Goal: Task Accomplishment & Management: Manage account settings

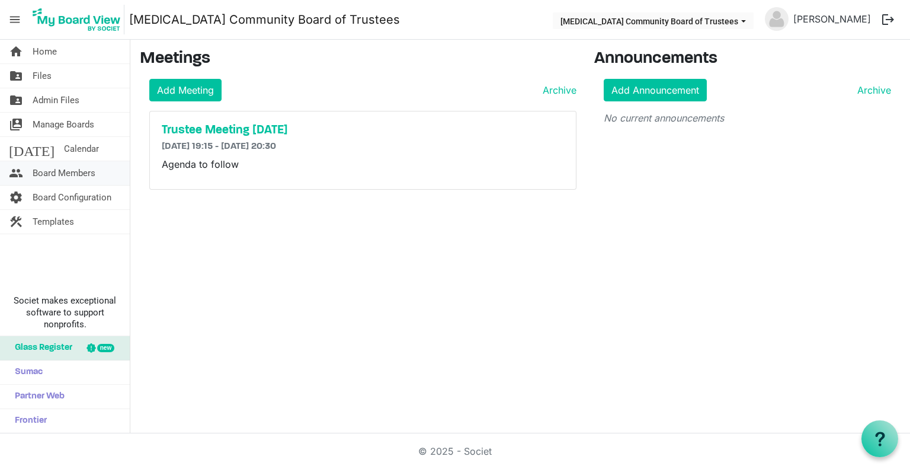
click at [62, 172] on span "Board Members" at bounding box center [64, 173] width 63 height 24
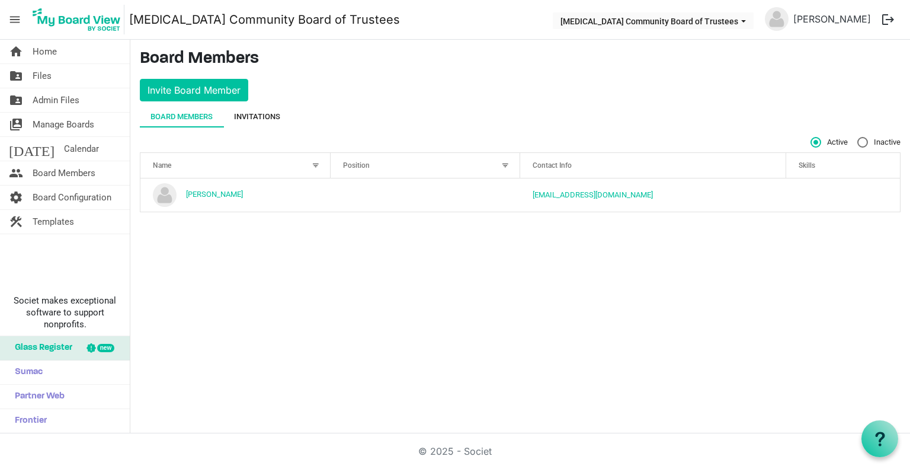
click at [251, 114] on div "Invitations" at bounding box center [257, 117] width 46 height 12
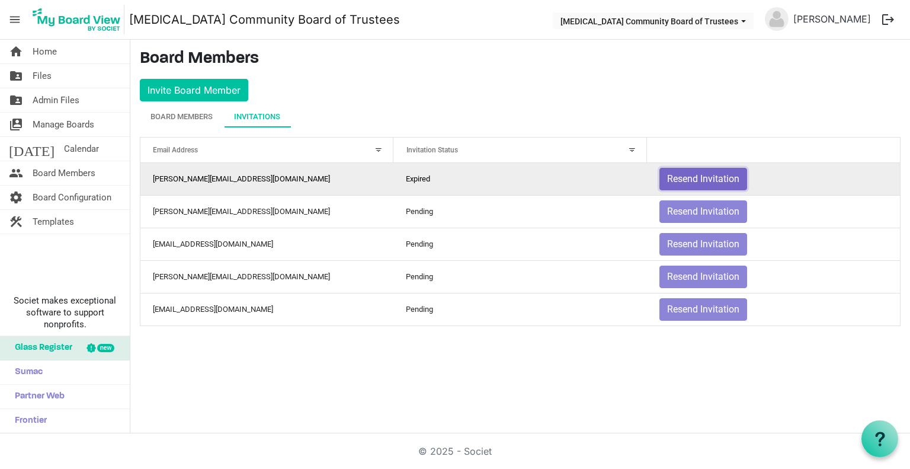
click at [684, 178] on button "Resend Invitation" at bounding box center [704, 179] width 88 height 23
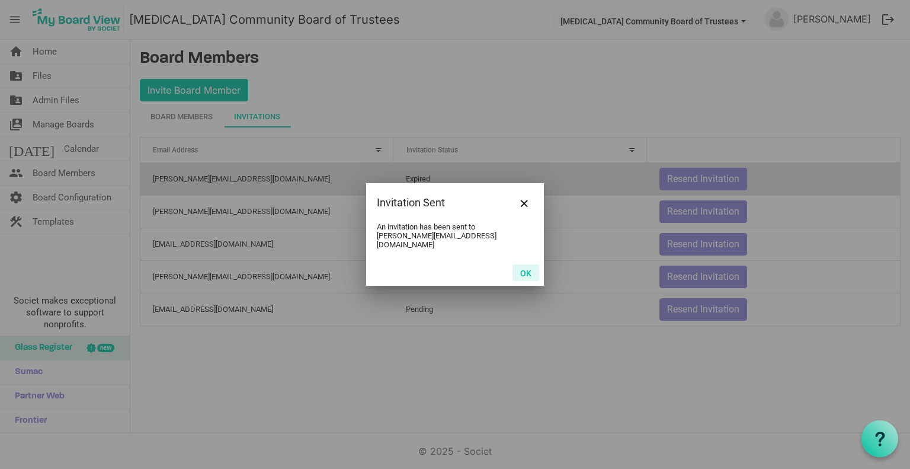
click at [532, 270] on button "OK" at bounding box center [526, 272] width 27 height 17
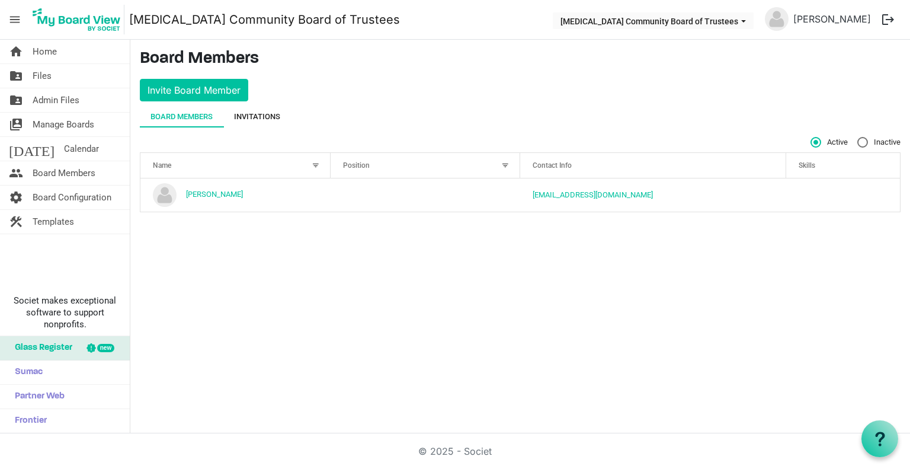
click at [272, 114] on div "Invitations" at bounding box center [257, 117] width 46 height 12
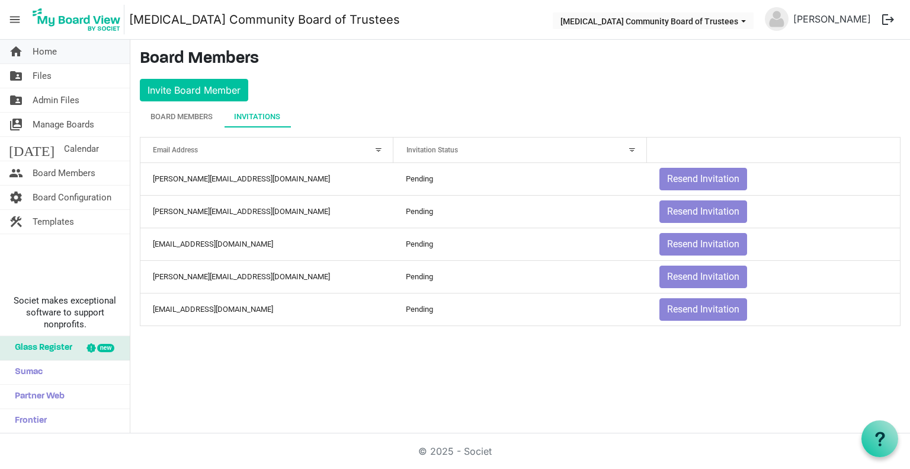
click at [41, 43] on span "Home" at bounding box center [45, 52] width 24 height 24
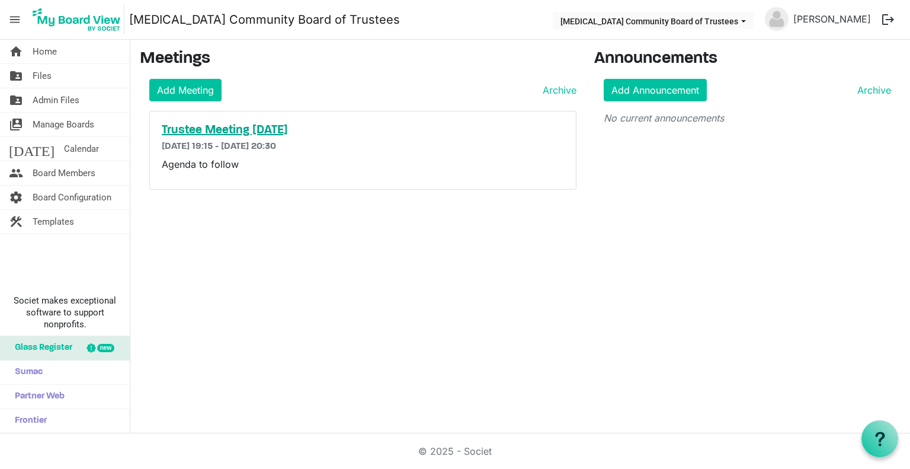
click at [335, 130] on h5 "Trustee Meeting 15th October 2025" at bounding box center [363, 130] width 402 height 14
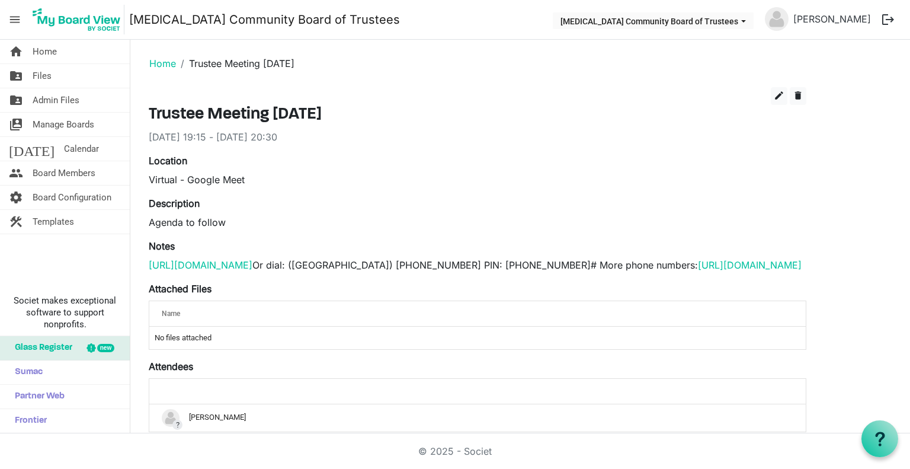
scroll to position [87, 0]
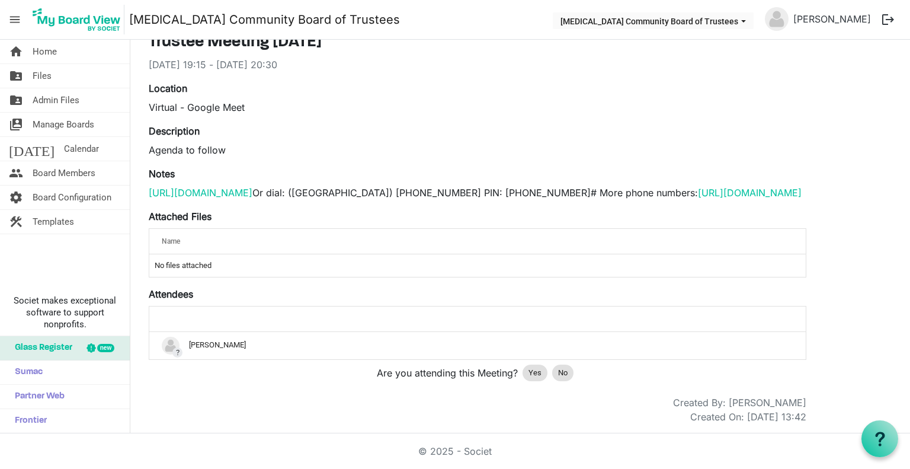
click at [652, 379] on div "Are you attending this Meeting? Yes No" at bounding box center [478, 373] width 658 height 26
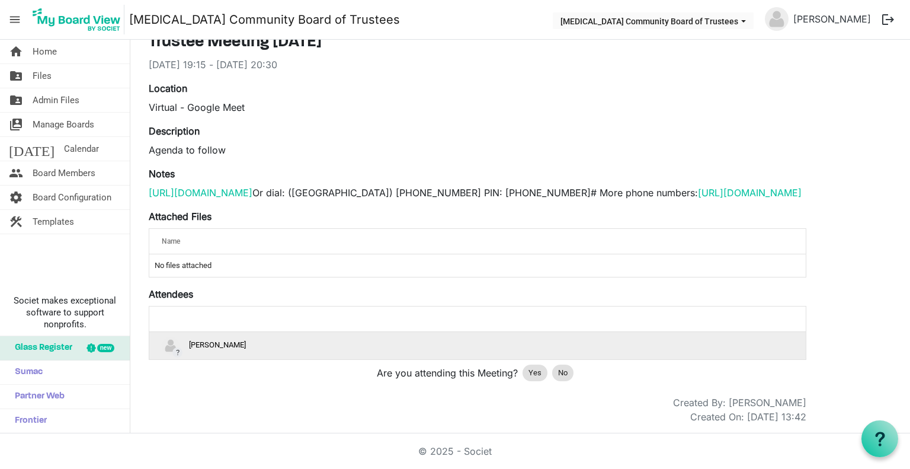
click at [767, 344] on div "? Lily Richmond" at bounding box center [478, 346] width 632 height 18
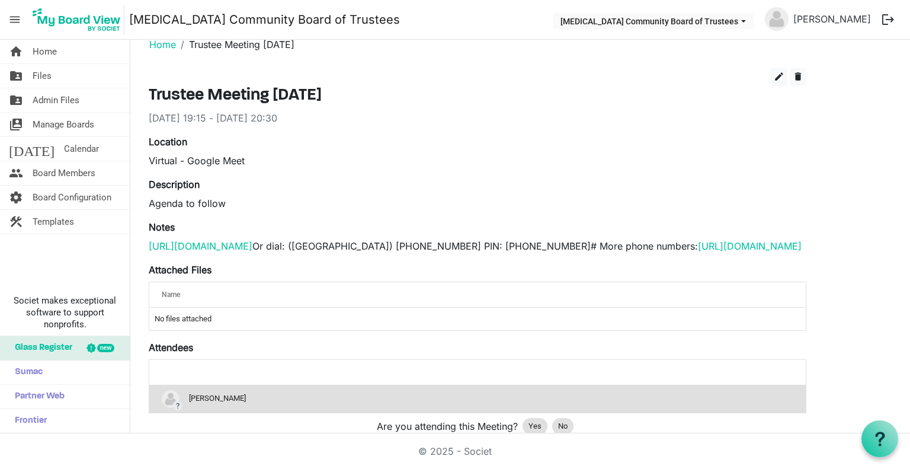
scroll to position [0, 0]
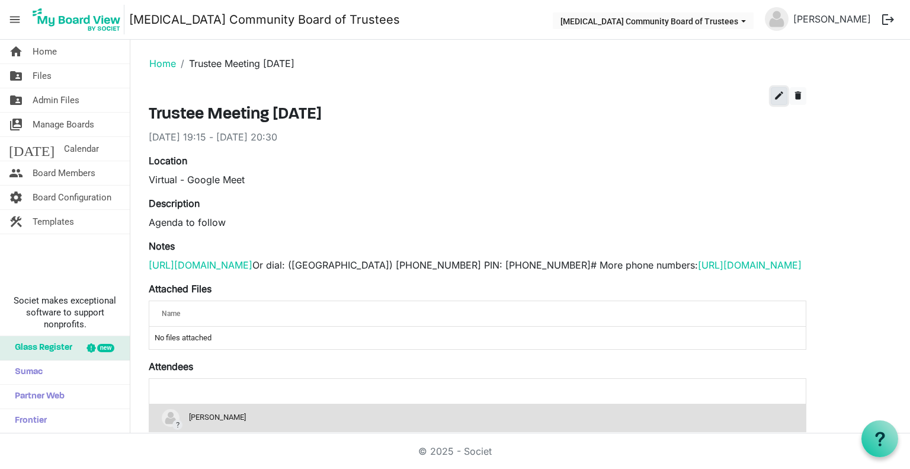
click at [780, 98] on span "edit" at bounding box center [779, 95] width 11 height 11
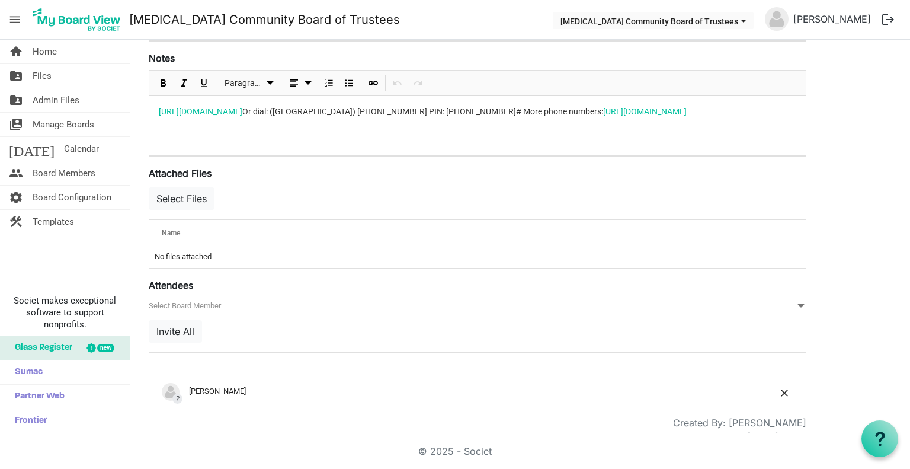
scroll to position [333, 0]
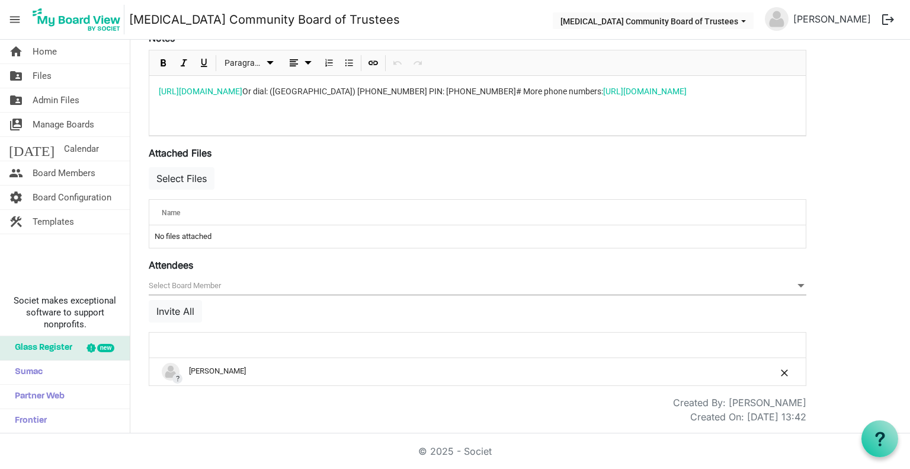
click at [253, 347] on div at bounding box center [441, 345] width 566 height 17
click at [338, 397] on div "Created By: Lily Richmond" at bounding box center [478, 402] width 676 height 14
click at [191, 282] on span "null" at bounding box center [478, 286] width 658 height 18
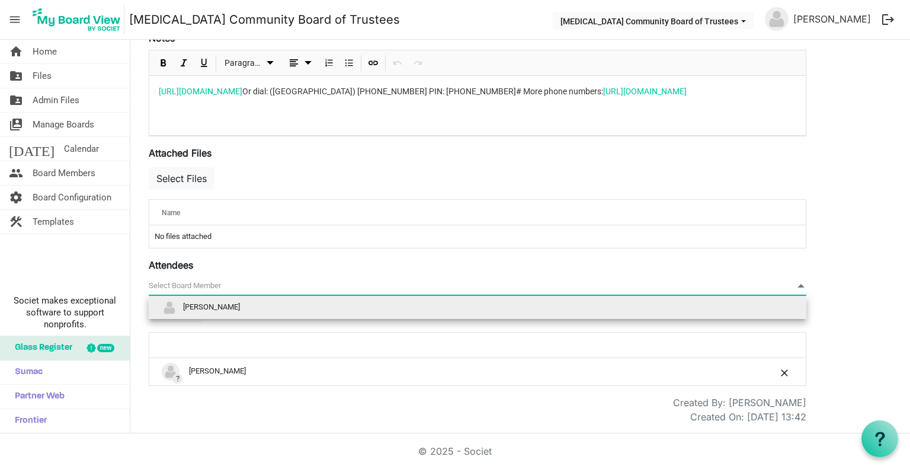
click at [200, 301] on li "Danielle Tolchard" at bounding box center [478, 307] width 658 height 23
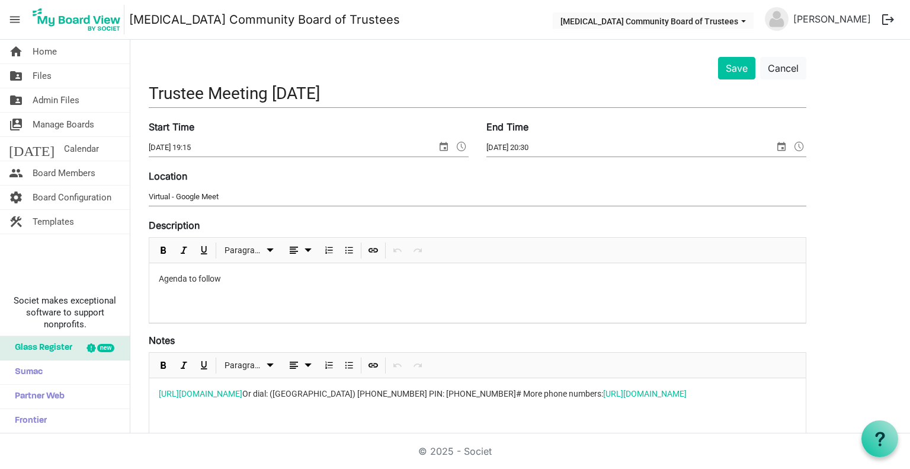
scroll to position [0, 0]
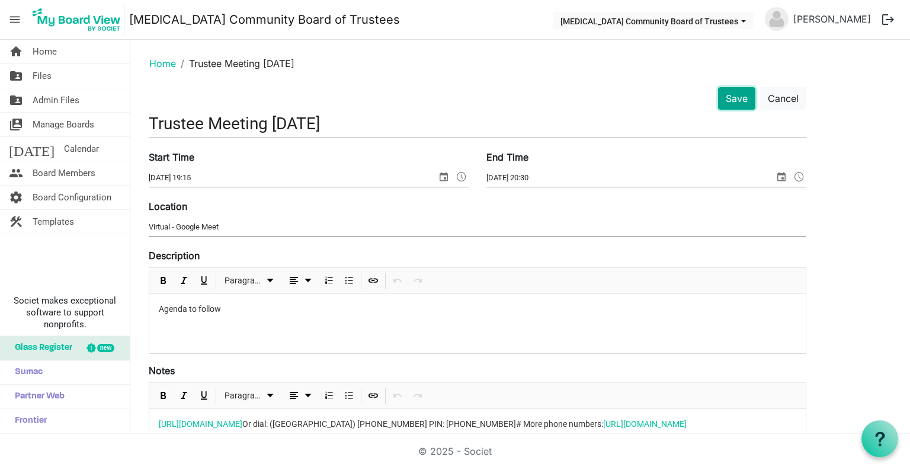
click at [731, 104] on button "Save" at bounding box center [736, 98] width 37 height 23
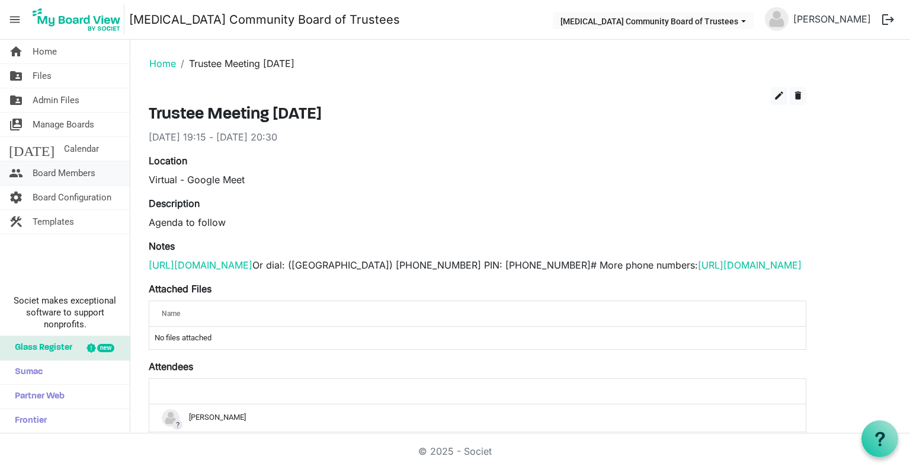
click at [53, 176] on span "Board Members" at bounding box center [64, 173] width 63 height 24
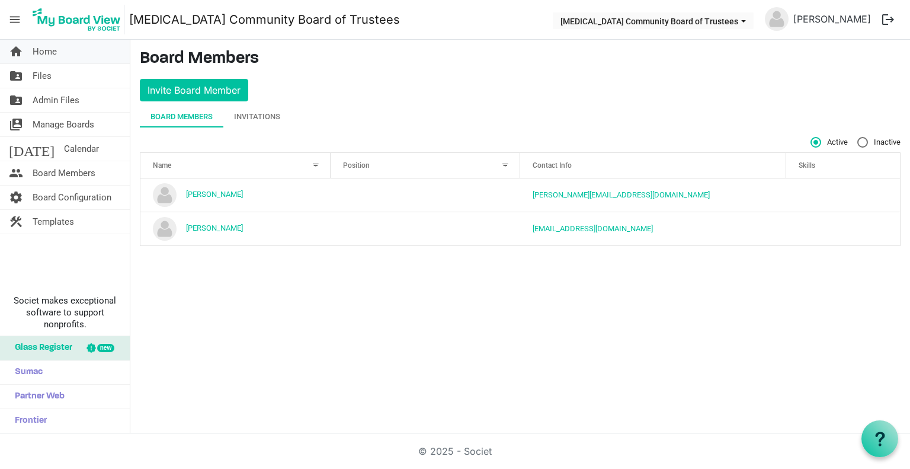
click at [52, 55] on span "Home" at bounding box center [45, 52] width 24 height 24
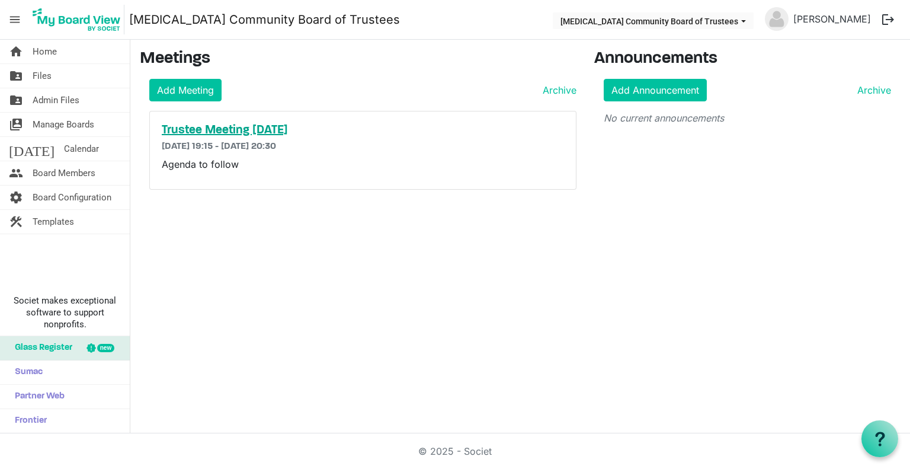
click at [327, 130] on h5 "Trustee Meeting 15th October 2025" at bounding box center [363, 130] width 402 height 14
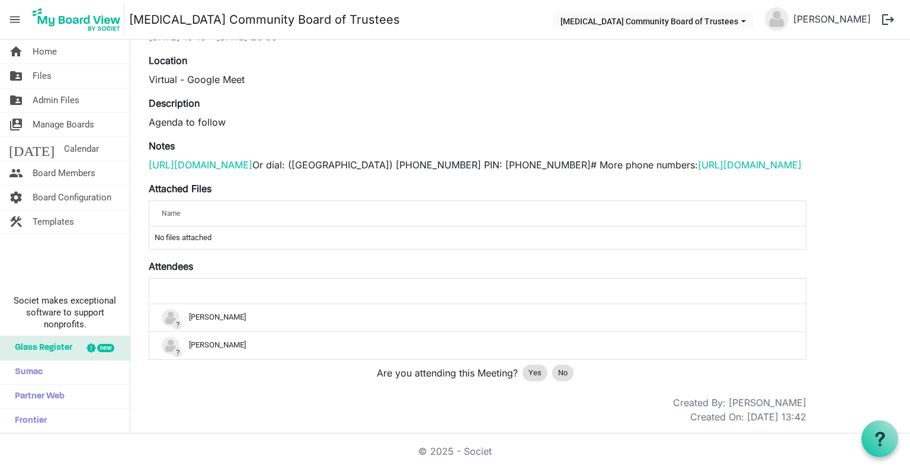
scroll to position [114, 0]
click at [531, 373] on span "Yes" at bounding box center [535, 373] width 13 height 12
click at [838, 237] on div "edit delete Trustee Meeting [DATE] [DATE] 19:15 - [DATE] 20:30 Location Virtual…" at bounding box center [520, 205] width 761 height 437
click at [52, 75] on link "folder_shared Files" at bounding box center [65, 76] width 130 height 24
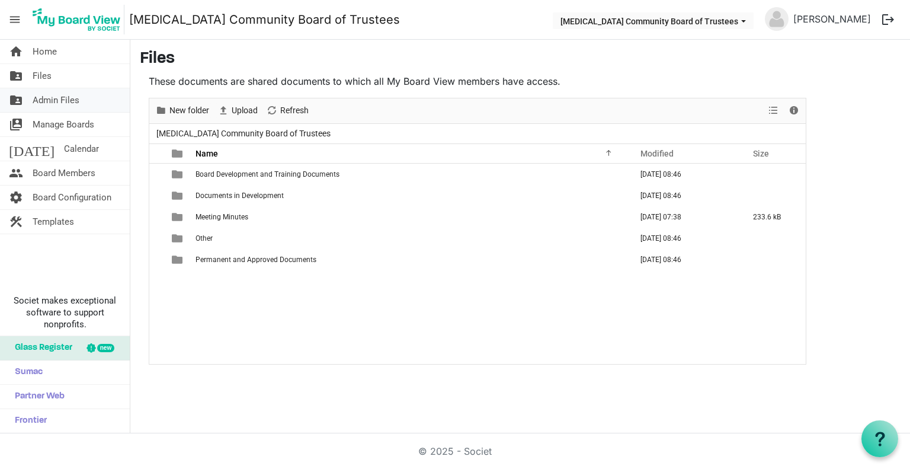
click at [78, 100] on span "Admin Files" at bounding box center [56, 100] width 47 height 24
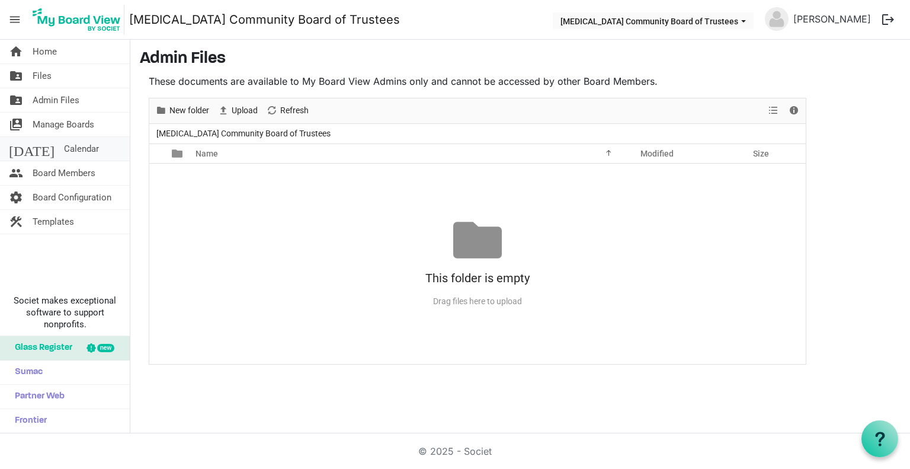
click at [64, 151] on span "Calendar" at bounding box center [81, 149] width 35 height 24
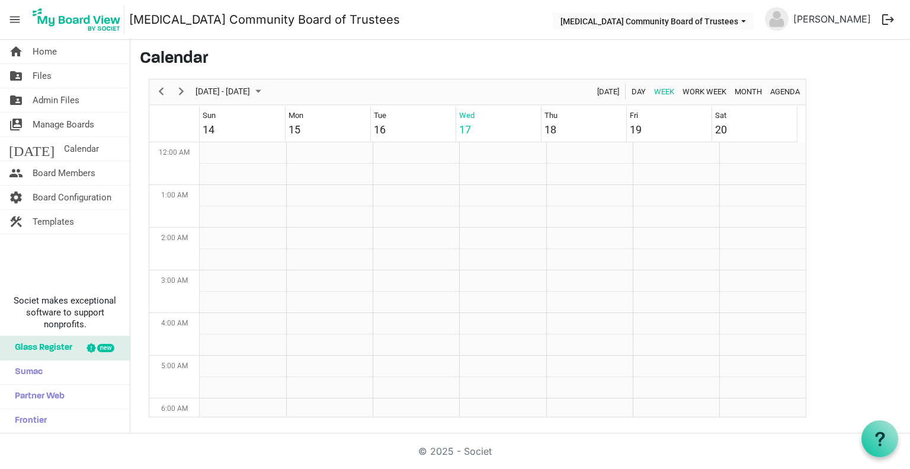
scroll to position [178, 0]
click at [46, 46] on span "Home" at bounding box center [45, 52] width 24 height 24
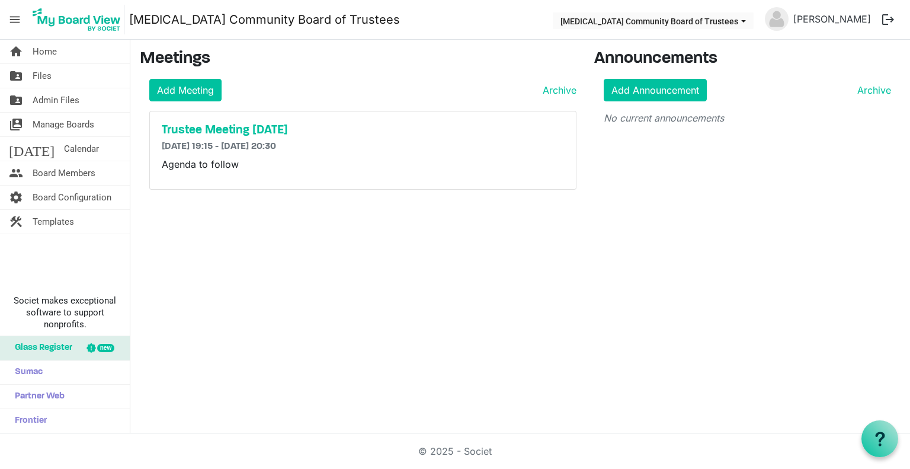
click at [298, 269] on div "home Home folder_shared Files folder_shared Admin Files switch_account Manage B…" at bounding box center [455, 237] width 910 height 394
click at [659, 90] on link "Add Announcement" at bounding box center [655, 90] width 103 height 23
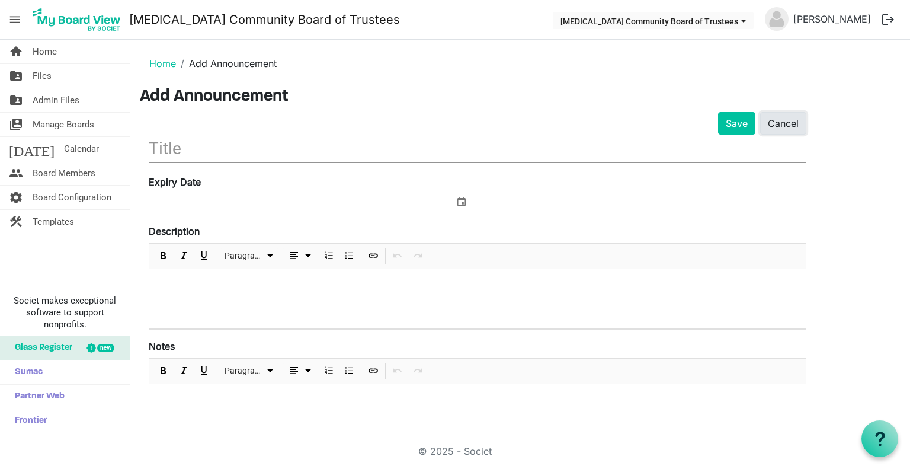
click at [794, 124] on link "Cancel" at bounding box center [784, 123] width 46 height 23
